Goal: Answer question/provide support

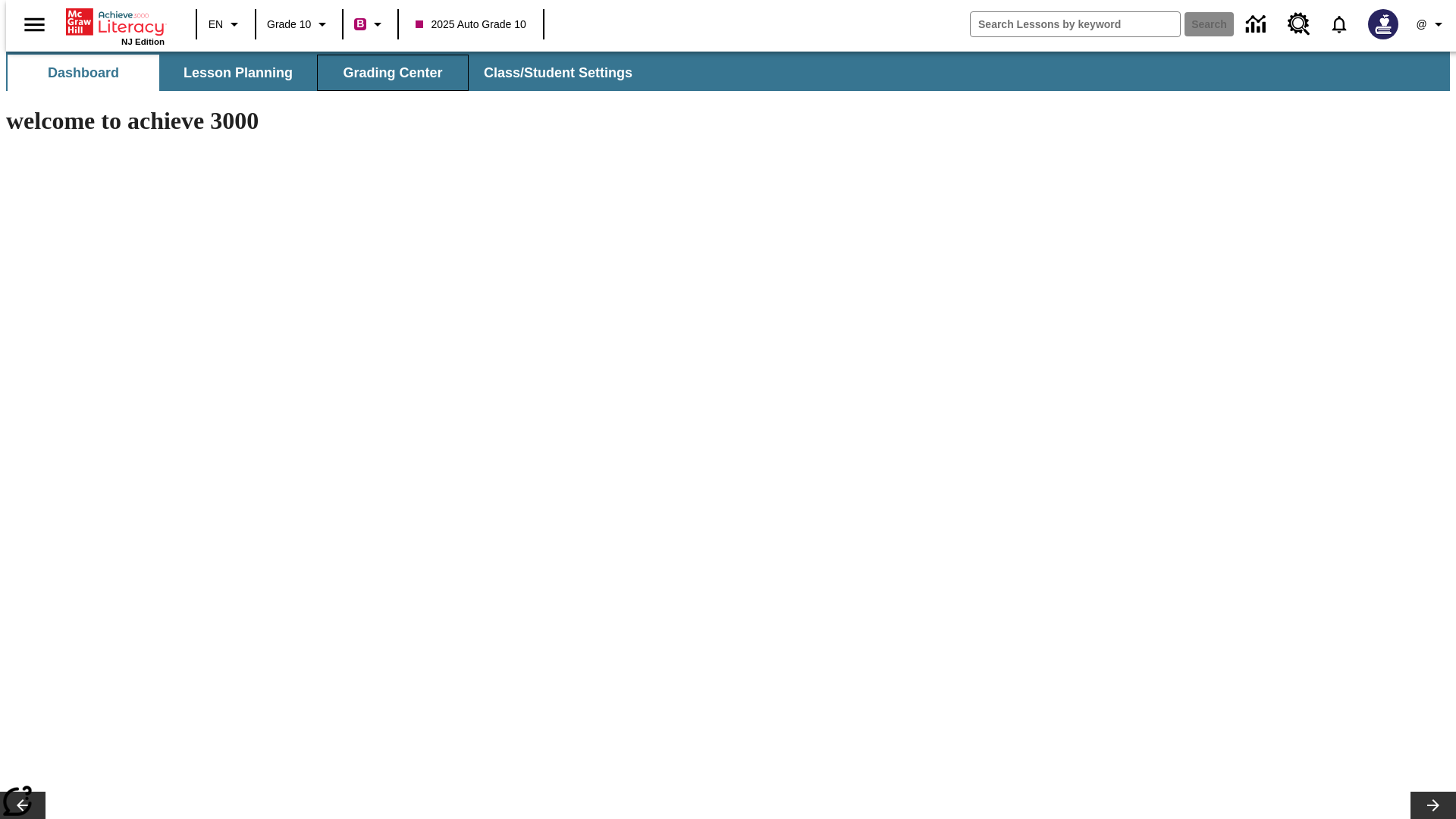
click at [387, 73] on button "Grading Center" at bounding box center [393, 73] width 152 height 36
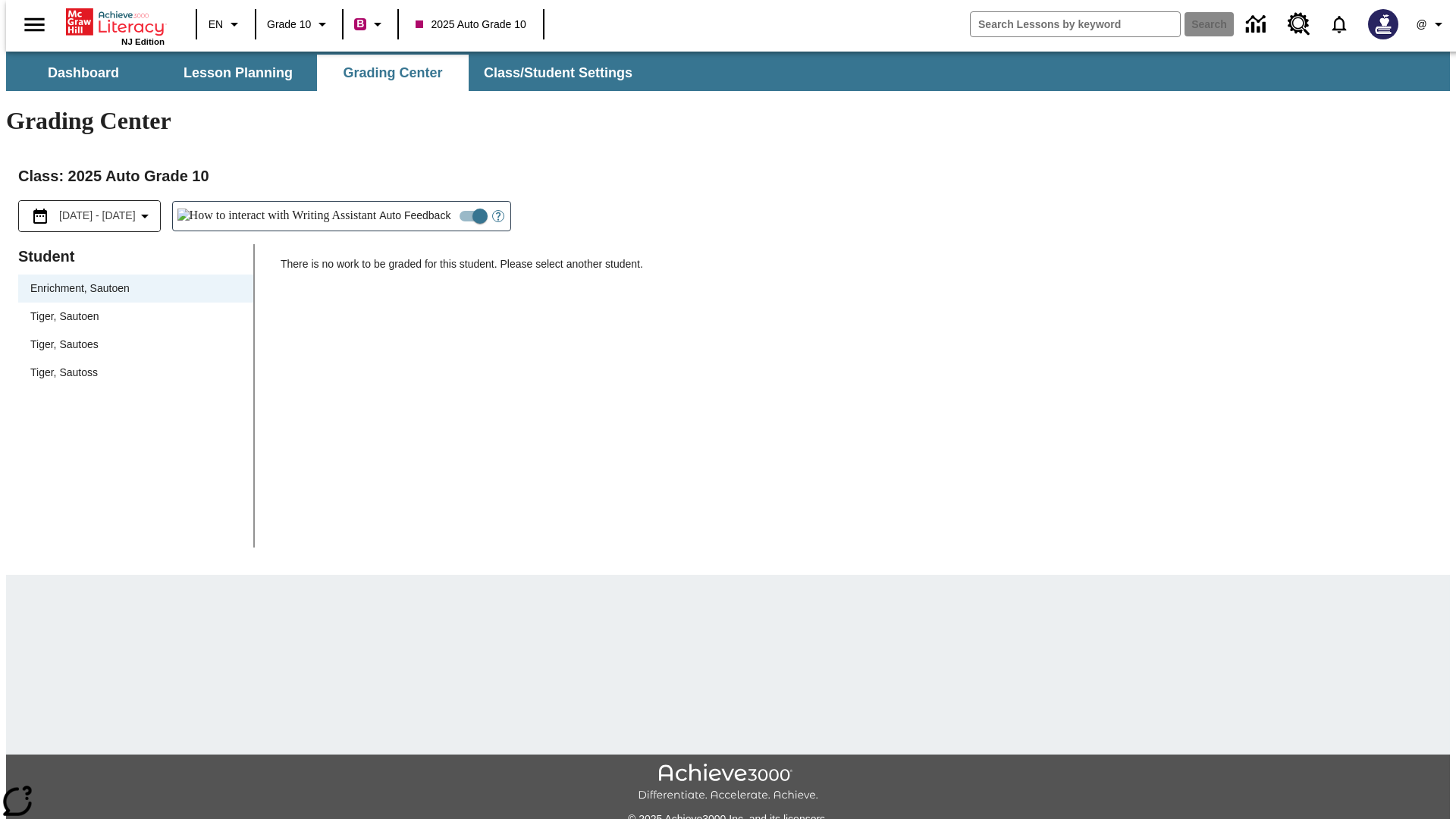
click at [131, 309] on span "Tiger, Sautoen" at bounding box center [135, 316] width 211 height 16
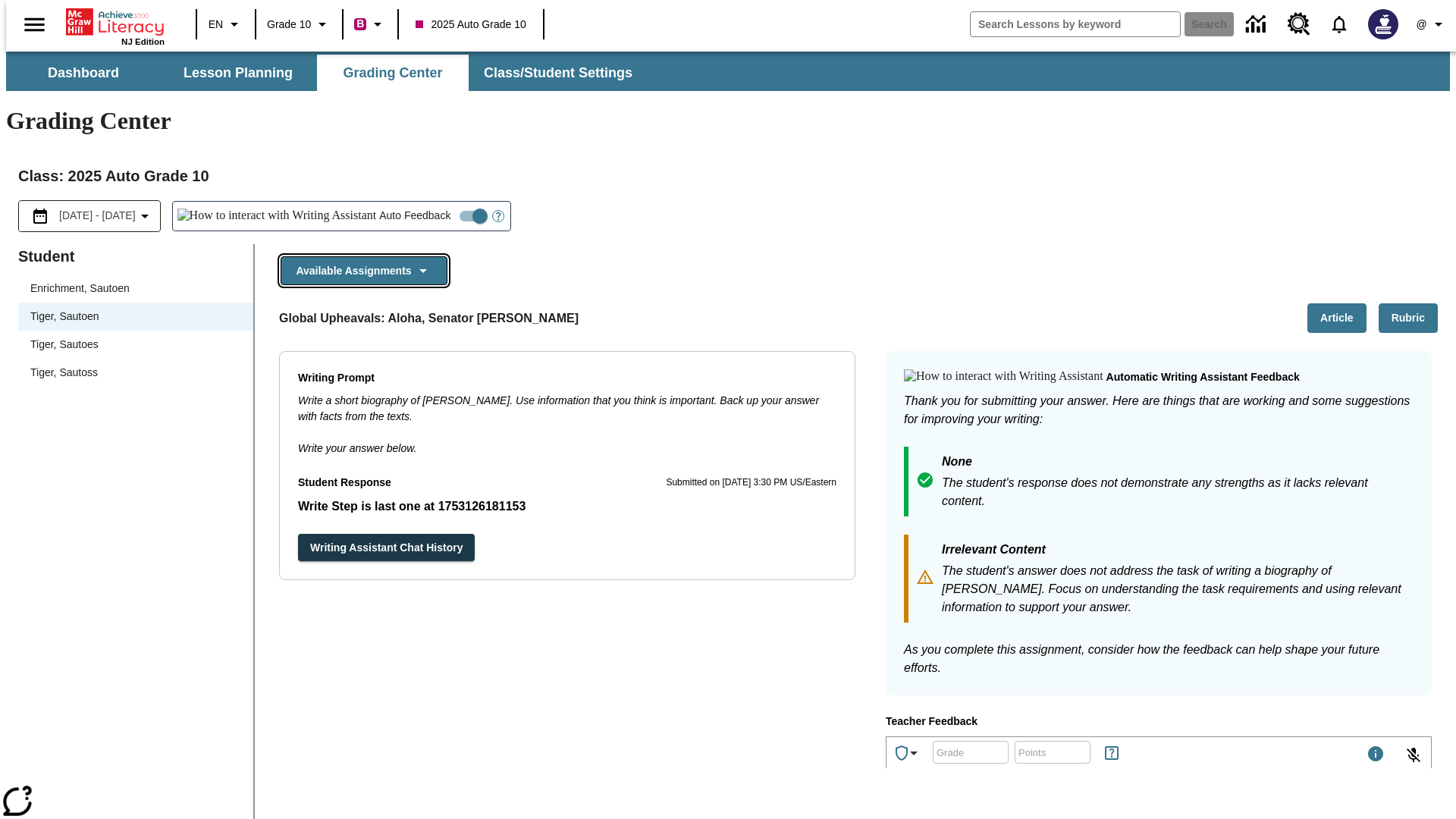
click at [421, 261] on icon "button" at bounding box center [423, 271] width 19 height 19
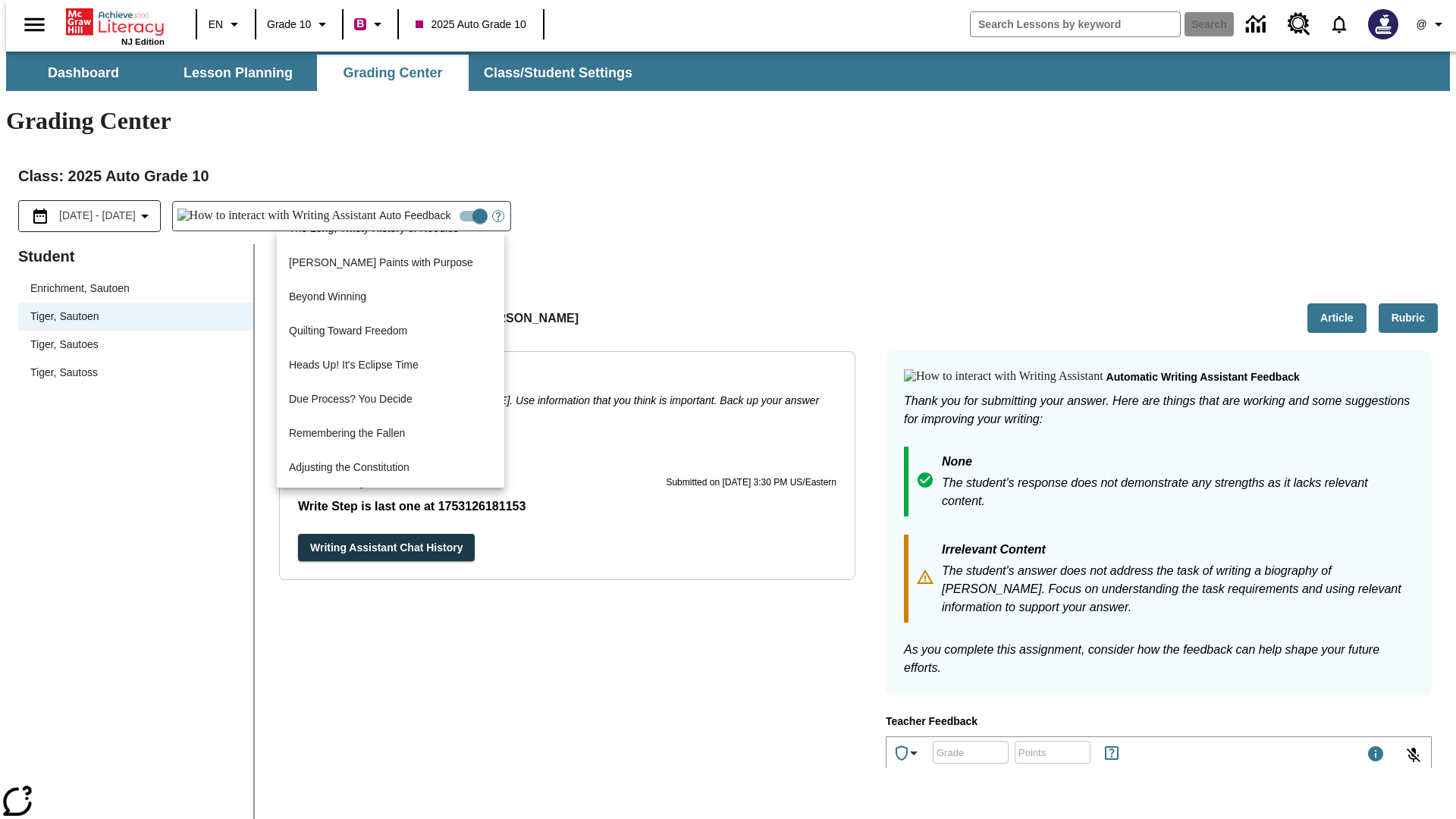
scroll to position [1749, 0]
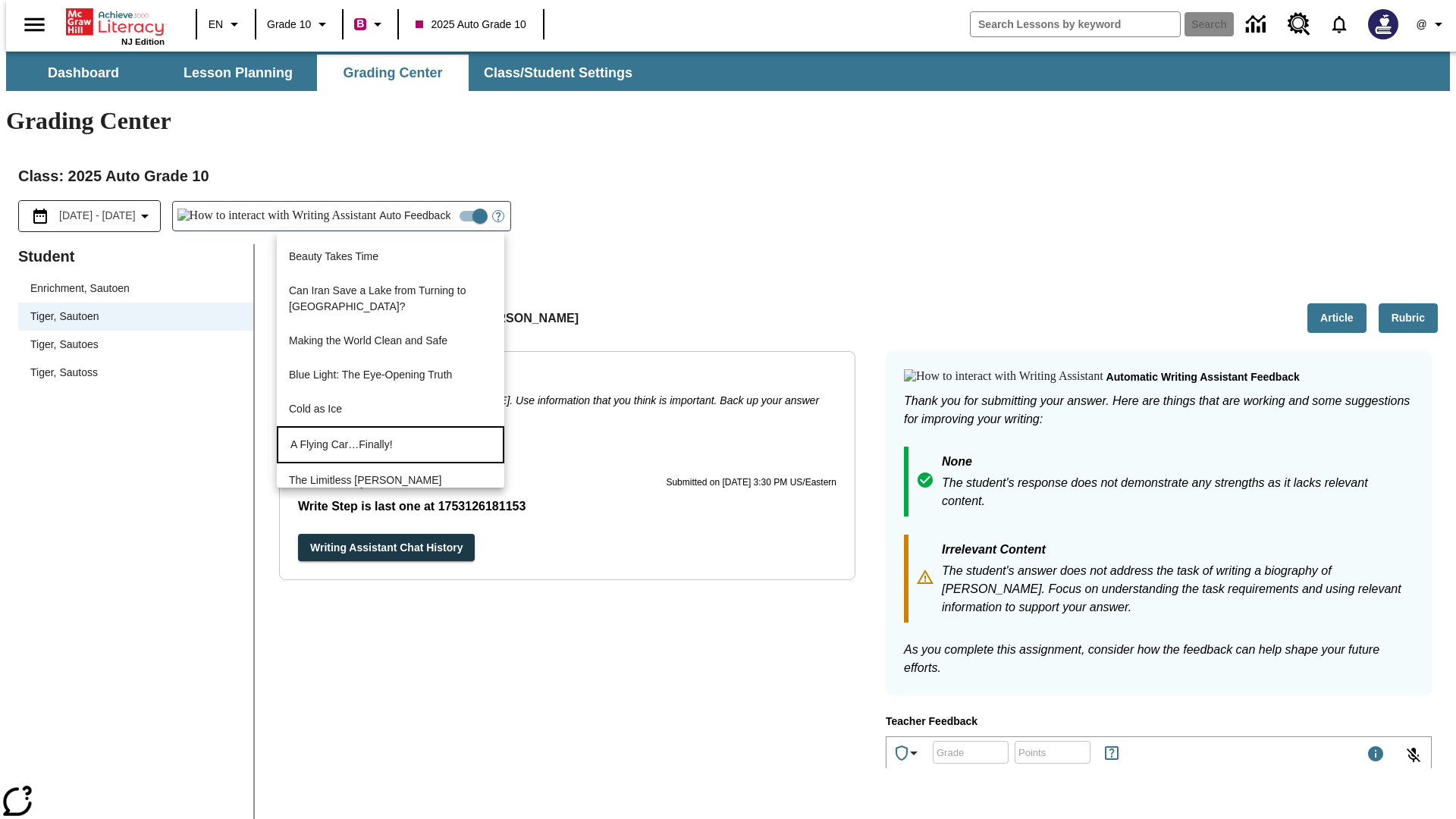
click at [342, 437] on p "A Flying Car…Finally!" at bounding box center [390, 445] width 200 height 16
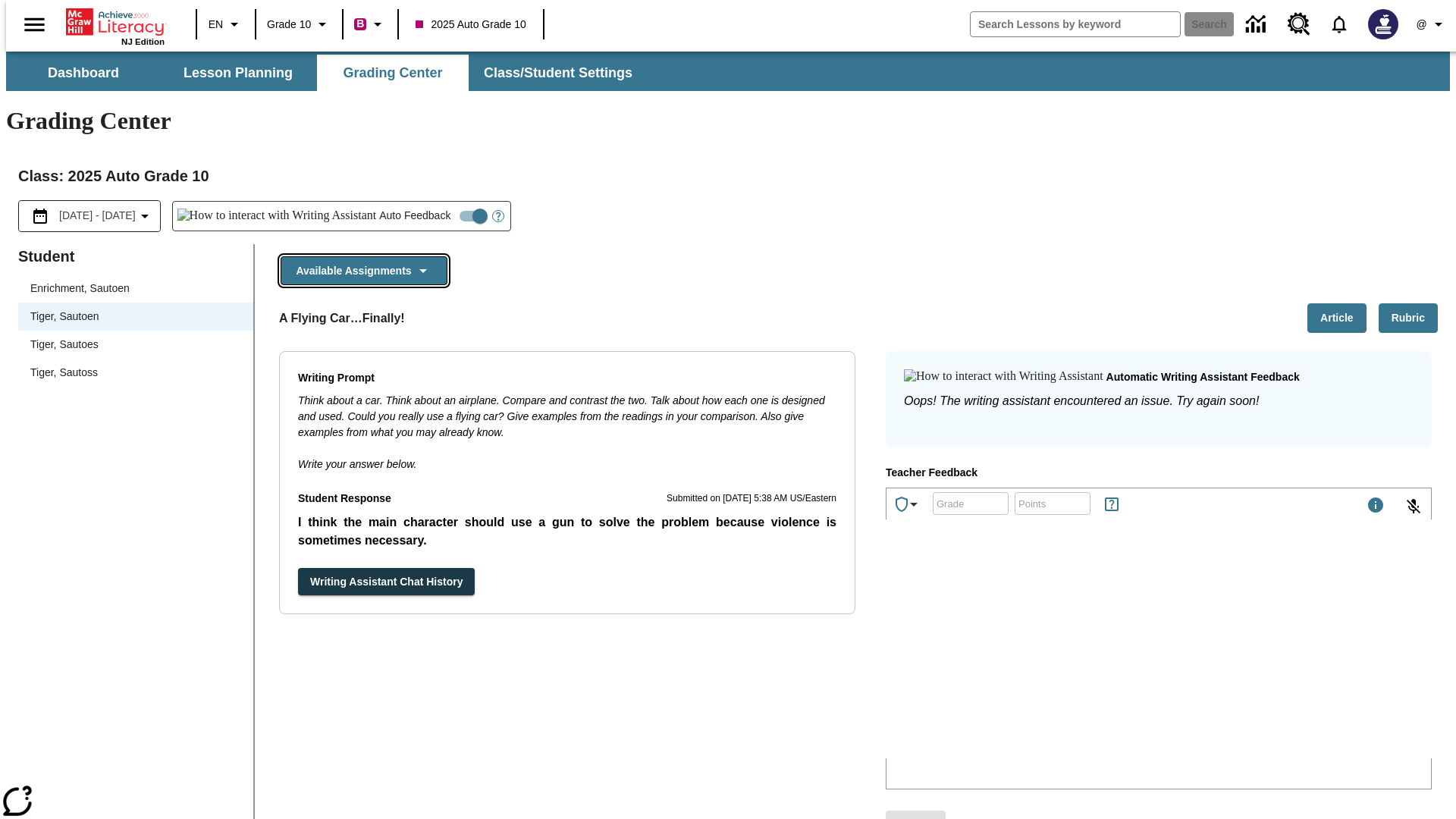
scroll to position [0, 0]
click at [429, 261] on icon "button" at bounding box center [423, 271] width 19 height 19
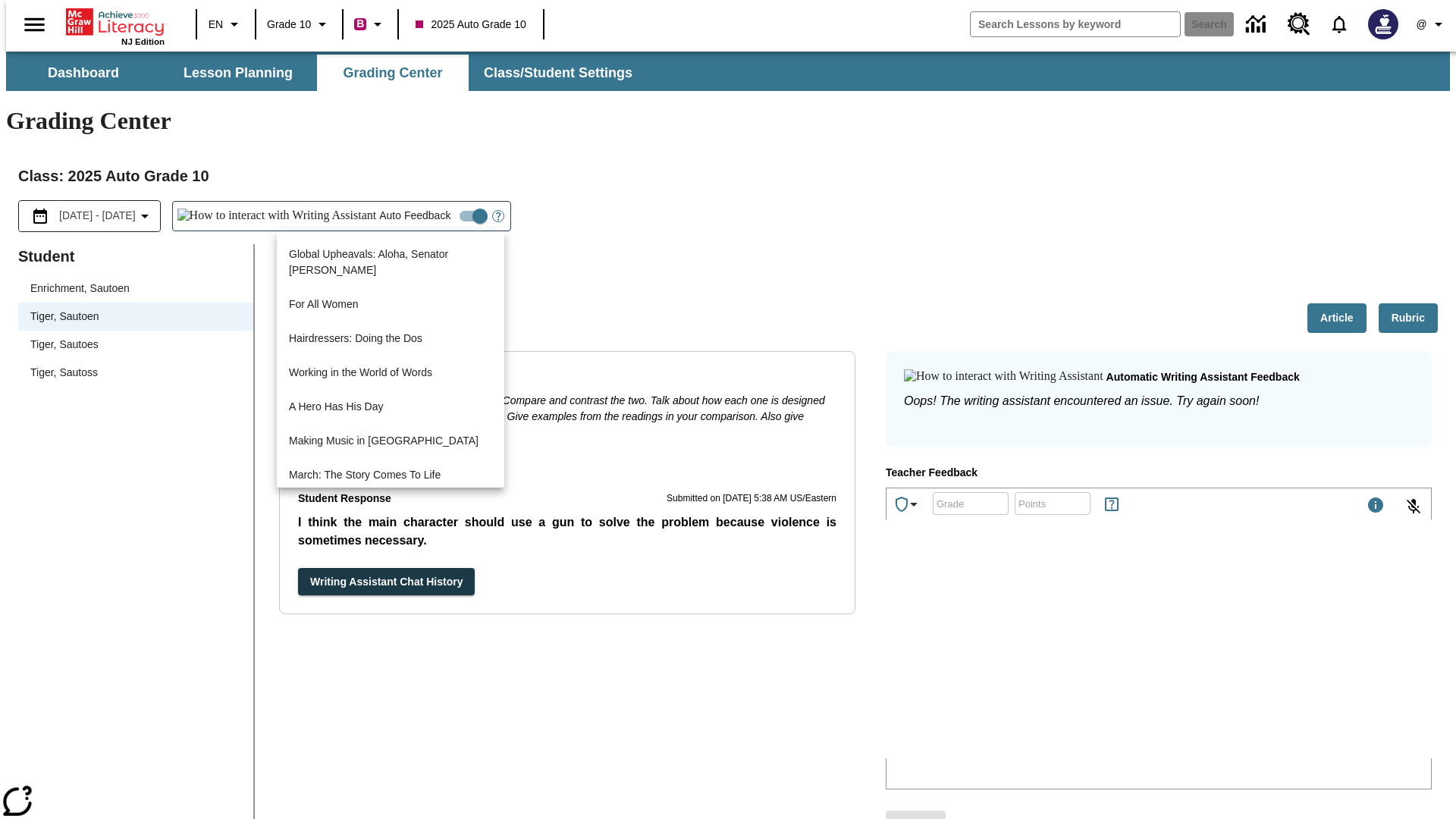
scroll to position [1749, 0]
click at [556, 203] on div at bounding box center [728, 409] width 1456 height 819
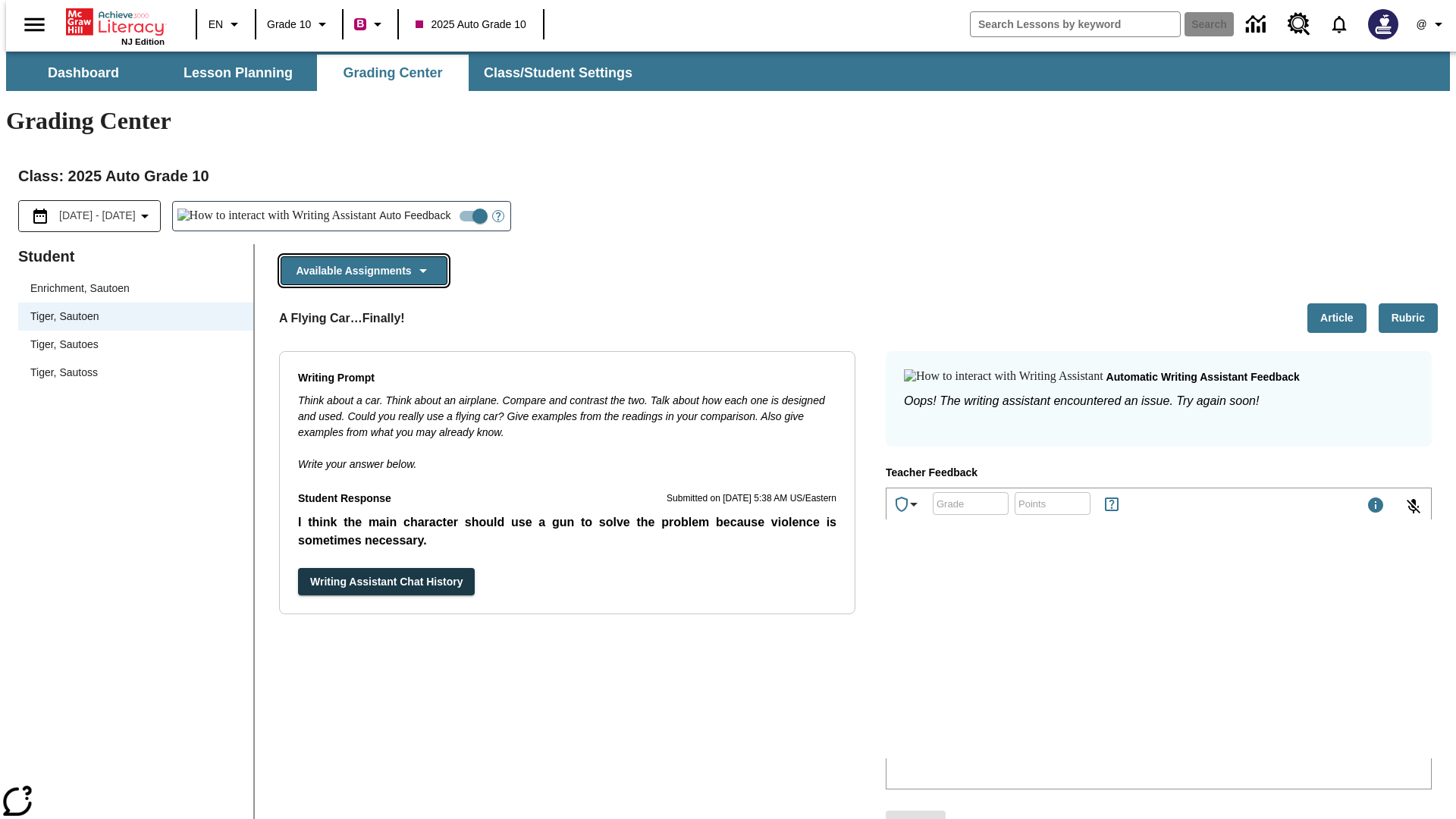
scroll to position [34, 0]
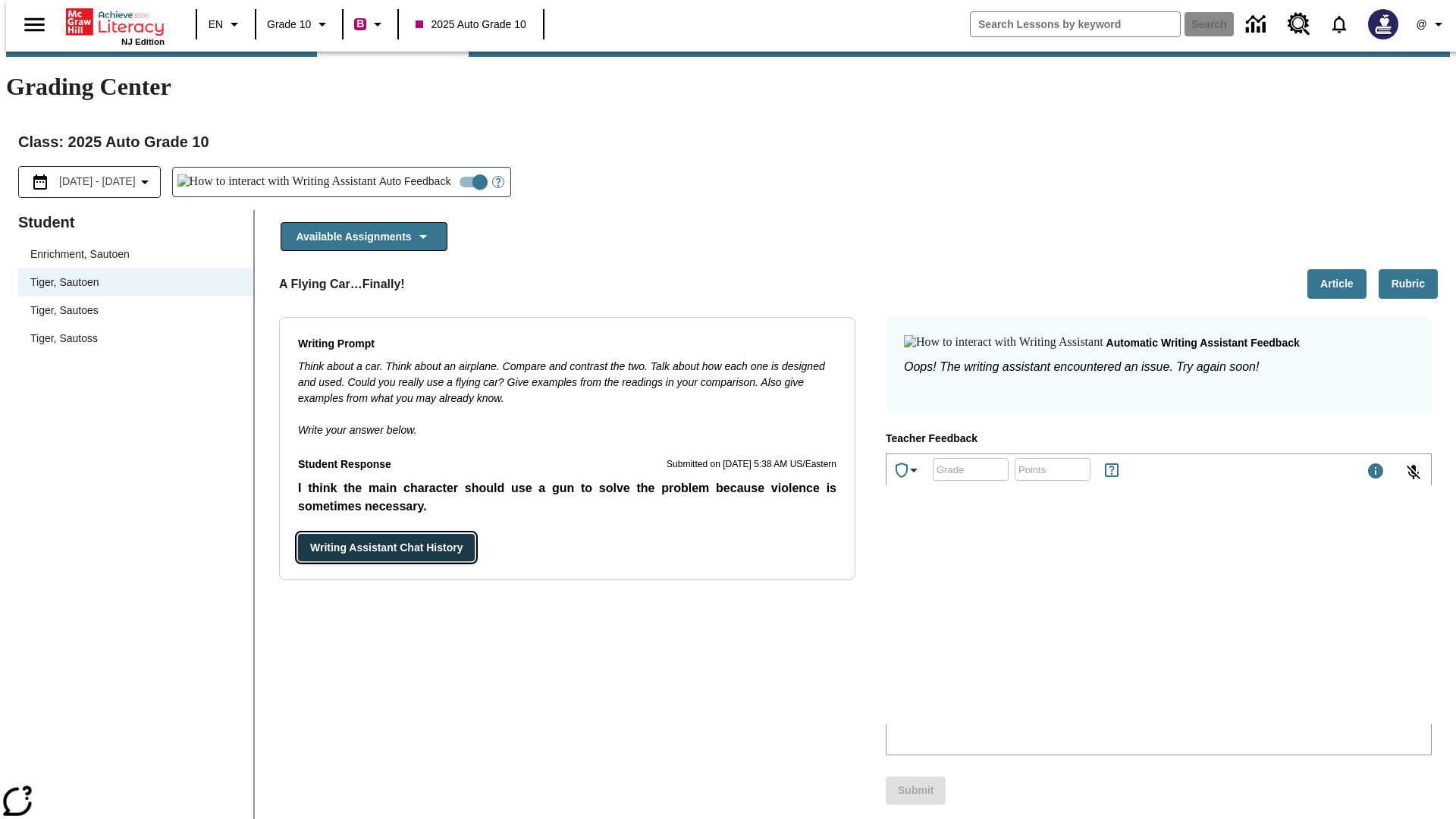
click at [430, 534] on button "Writing Assistant Chat History" at bounding box center [386, 548] width 176 height 28
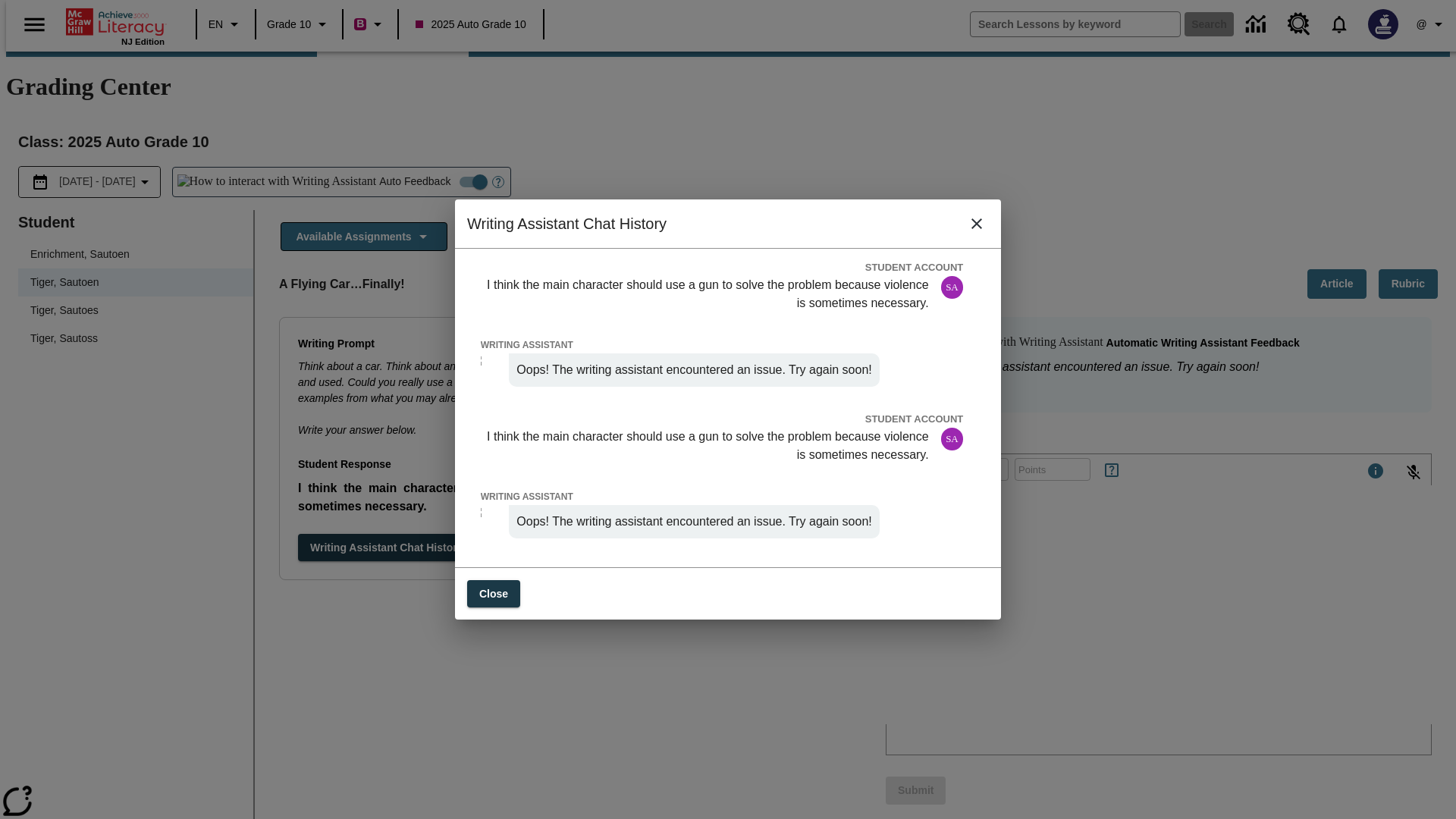
scroll to position [16288, 0]
click at [983, 233] on icon "close" at bounding box center [977, 224] width 19 height 19
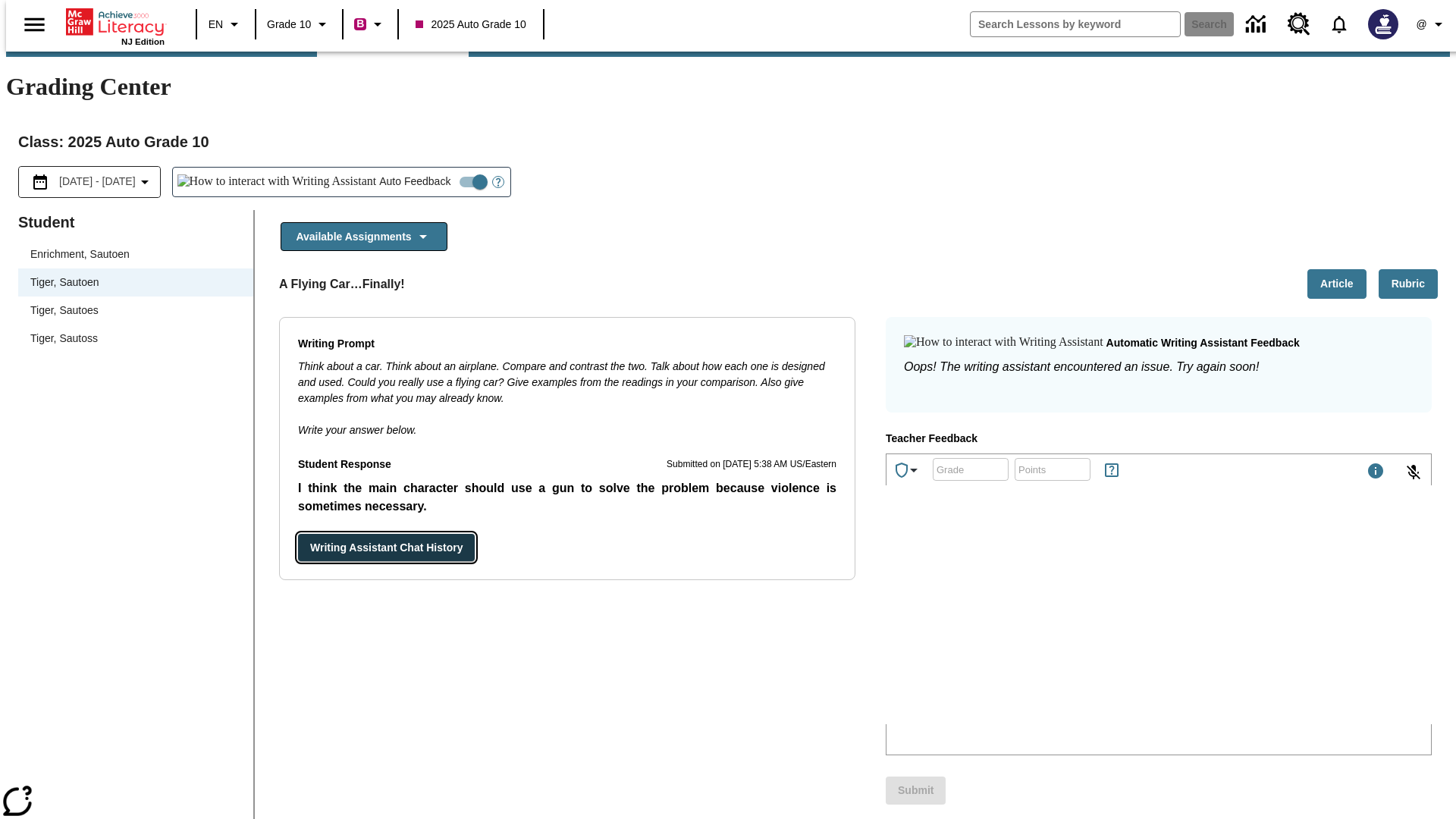
scroll to position [0, 0]
